Goal: Transaction & Acquisition: Purchase product/service

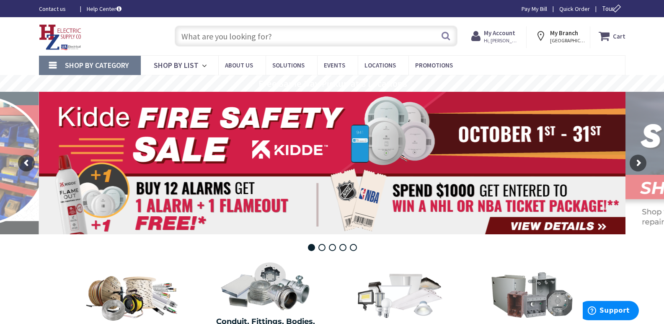
click at [189, 39] on input "text" at bounding box center [316, 36] width 283 height 21
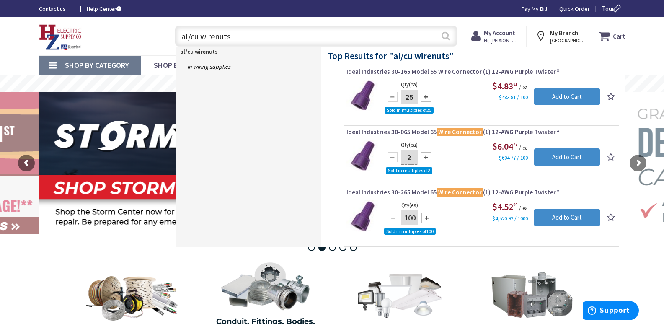
type input "al/cu wirenuts"
click at [446, 36] on button "Search" at bounding box center [446, 35] width 11 height 19
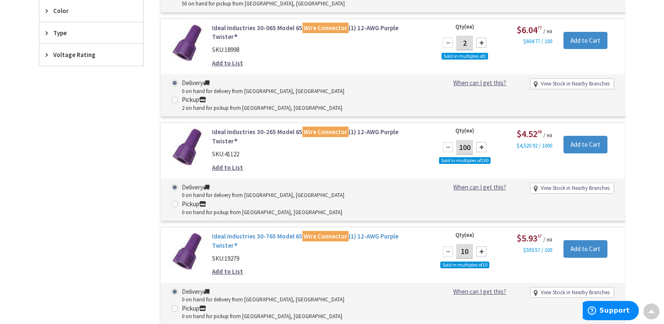
scroll to position [335, 0]
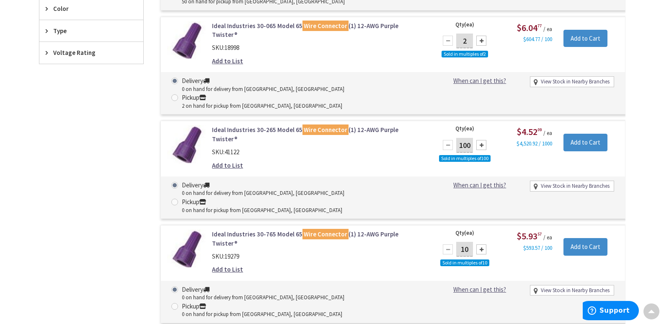
click at [260, 230] on link "Ideal Industries 30-765 Model 65 Wire Connector (1) 12-AWG Purple Twister®" at bounding box center [318, 239] width 213 height 18
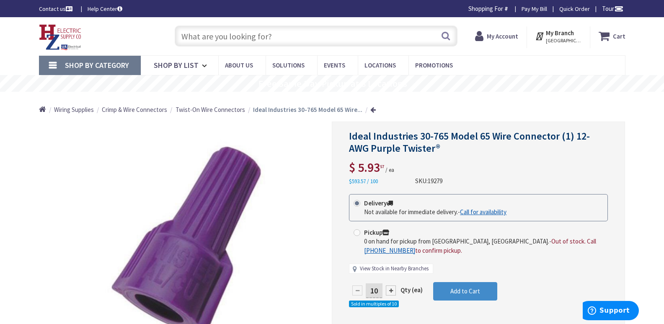
click at [381, 269] on link "View Stock in Nearby Branches" at bounding box center [394, 269] width 69 height 8
select select "data-availability"
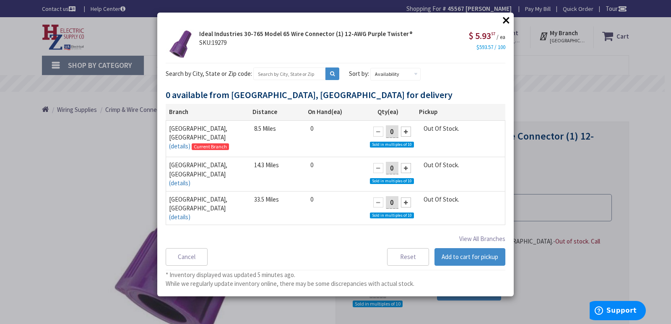
click at [504, 20] on button "×" at bounding box center [506, 20] width 13 height 13
